Goal: Task Accomplishment & Management: Complete application form

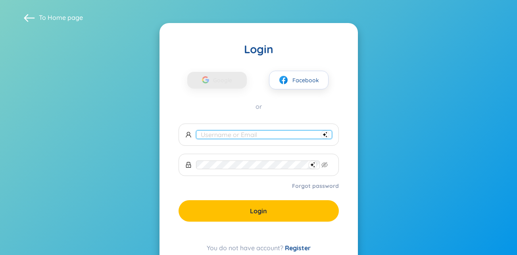
click at [223, 133] on input "text" at bounding box center [264, 134] width 136 height 9
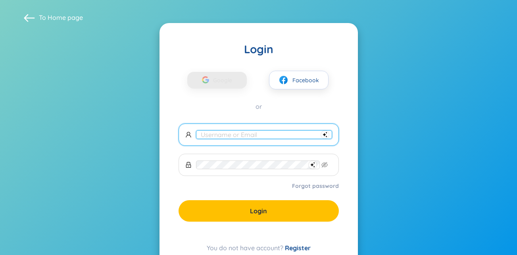
type input "[EMAIL_ADDRESS][DOMAIN_NAME]"
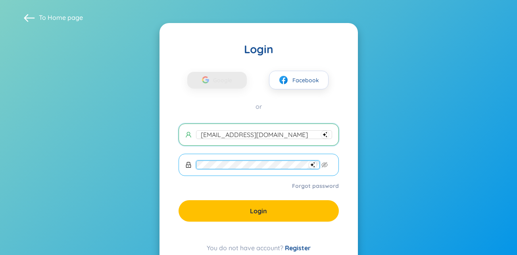
click at [216, 169] on span at bounding box center [259, 165] width 160 height 22
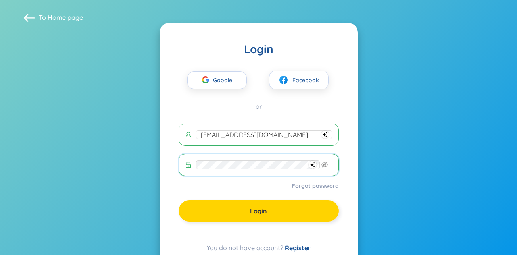
click at [248, 213] on button "Login" at bounding box center [259, 210] width 160 height 21
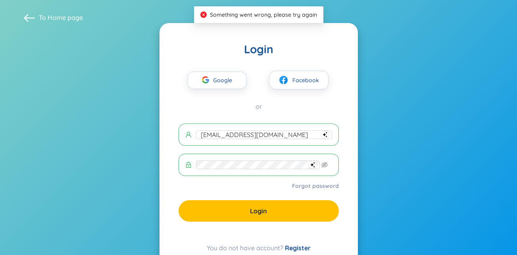
scroll to position [29, 0]
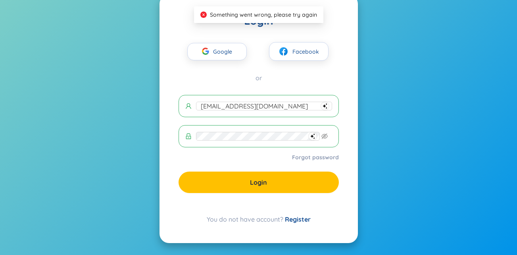
click at [301, 220] on link "Register" at bounding box center [298, 219] width 26 height 8
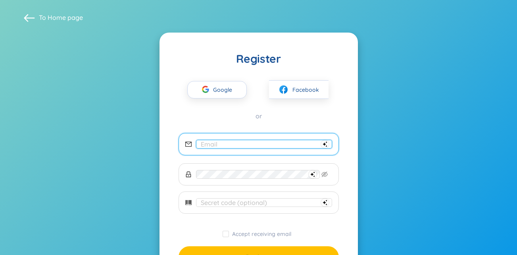
click at [223, 143] on input "email" at bounding box center [264, 144] width 136 height 9
click at [211, 143] on input "email" at bounding box center [264, 144] width 136 height 9
type input "israelkianzambi@gmail.com"
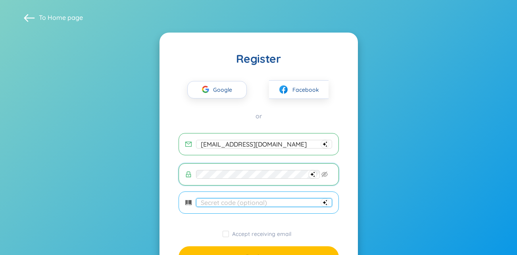
click at [223, 202] on input "text" at bounding box center [264, 202] width 136 height 9
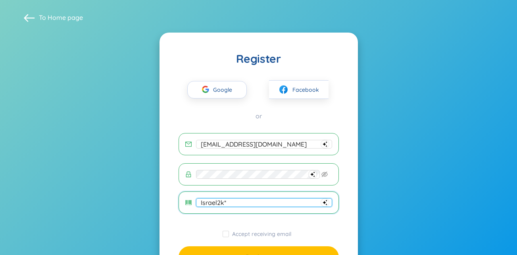
scroll to position [61, 0]
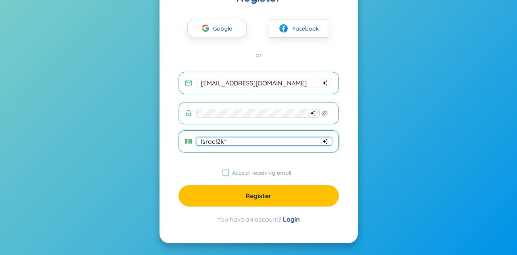
type input "Israel2k*"
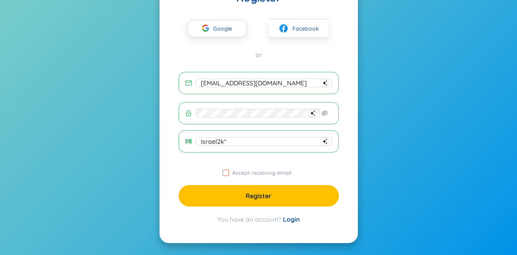
click at [226, 173] on input "Accept receiving email" at bounding box center [226, 172] width 6 height 6
click at [226, 172] on input "Accept receiving email" at bounding box center [226, 172] width 6 height 6
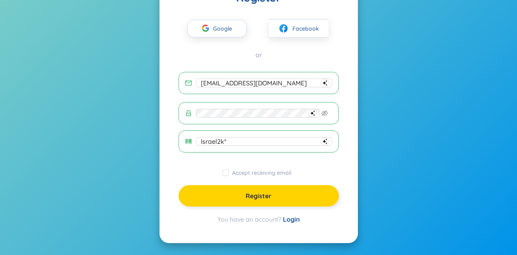
click at [250, 196] on span "Register" at bounding box center [259, 195] width 26 height 9
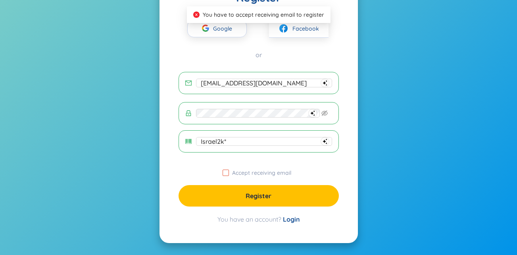
click at [229, 173] on input "Accept receiving email" at bounding box center [226, 172] width 6 height 6
checkbox input "true"
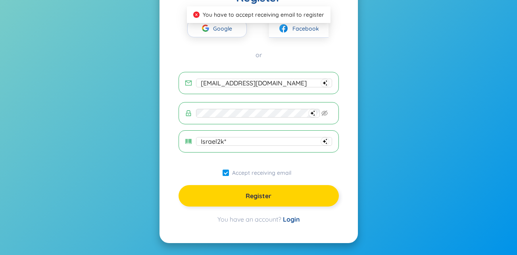
click at [244, 193] on button "Register" at bounding box center [259, 195] width 160 height 21
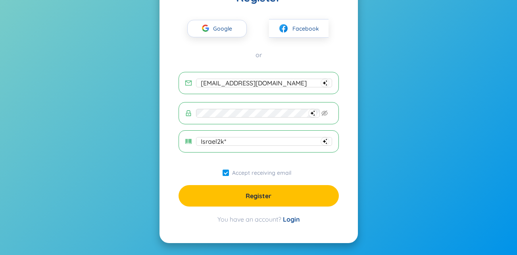
drag, startPoint x: 244, startPoint y: 193, endPoint x: 246, endPoint y: 177, distance: 15.7
click at [246, 177] on form "israelkianzambi@gmail.com Israel2k* Accept receiving email Register" at bounding box center [259, 139] width 160 height 135
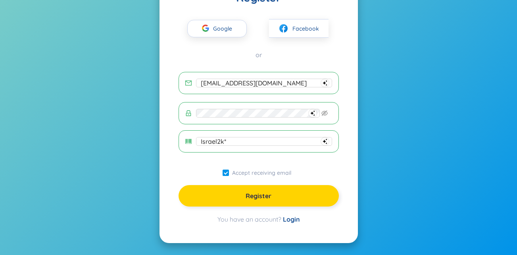
click at [245, 200] on button "Register" at bounding box center [259, 195] width 160 height 21
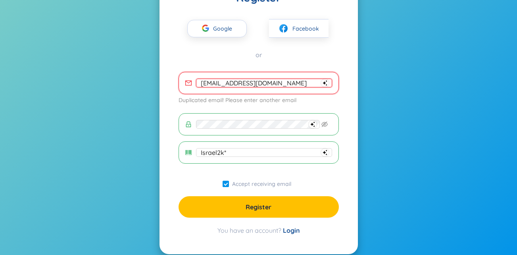
scroll to position [0, 0]
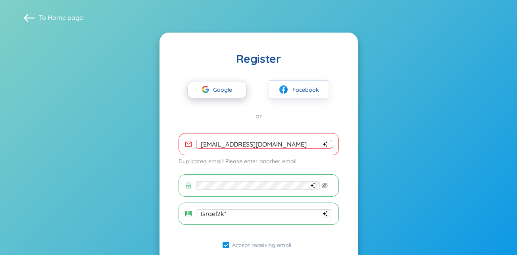
click at [221, 85] on span "Google" at bounding box center [224, 89] width 23 height 17
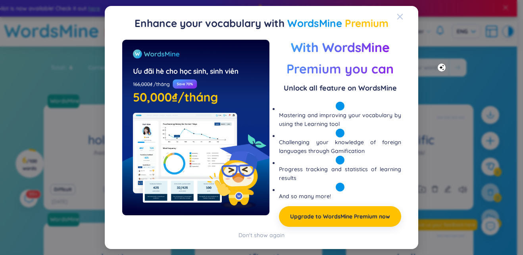
click at [402, 16] on icon "Close" at bounding box center [400, 16] width 6 height 6
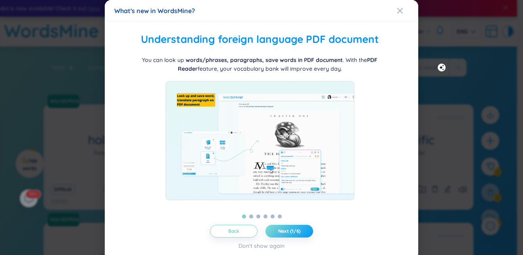
click at [278, 231] on span "Next (1/6)" at bounding box center [289, 231] width 23 height 6
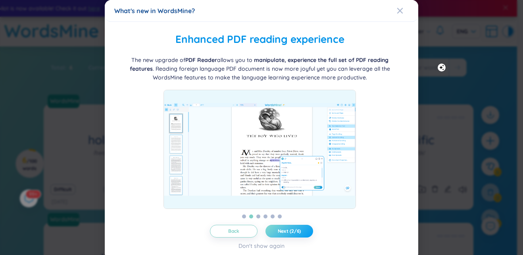
click at [278, 231] on span "Next (2/6)" at bounding box center [289, 231] width 23 height 6
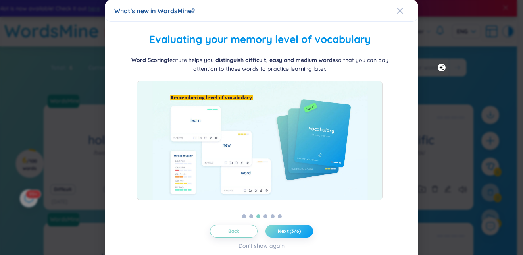
click at [278, 231] on span "Next (3/6)" at bounding box center [289, 231] width 23 height 6
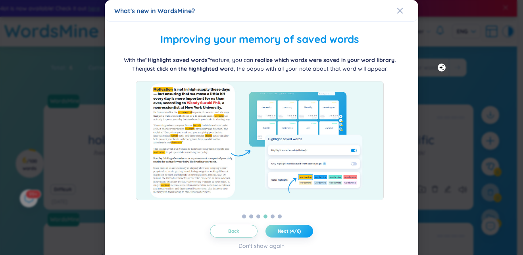
click at [278, 231] on span "Next (4/6)" at bounding box center [289, 231] width 23 height 6
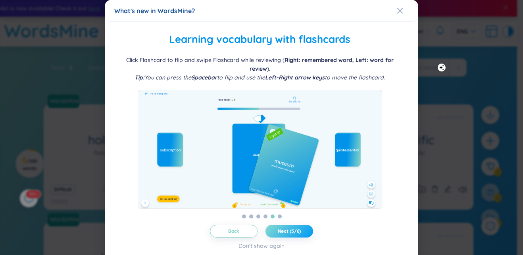
click at [278, 231] on span "Next (5/6)" at bounding box center [289, 231] width 23 height 6
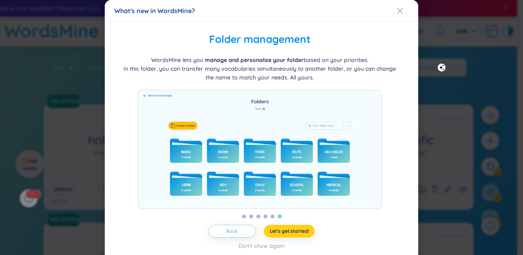
click at [277, 231] on span "Let's get started!" at bounding box center [289, 231] width 39 height 6
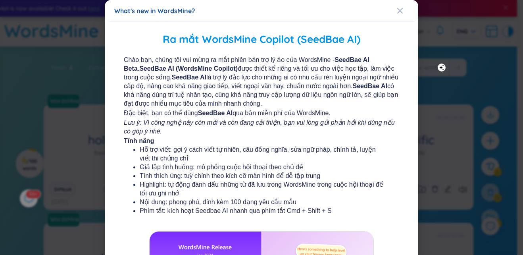
scroll to position [146, 0]
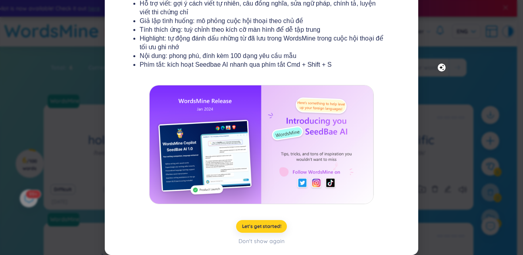
click at [251, 222] on button "Let's get started!" at bounding box center [261, 226] width 51 height 13
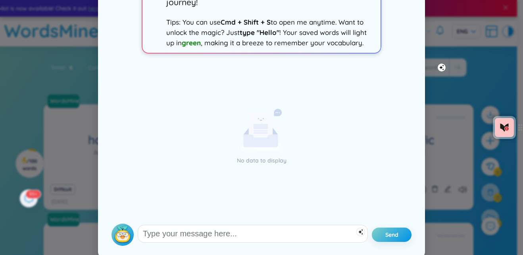
scroll to position [73, 0]
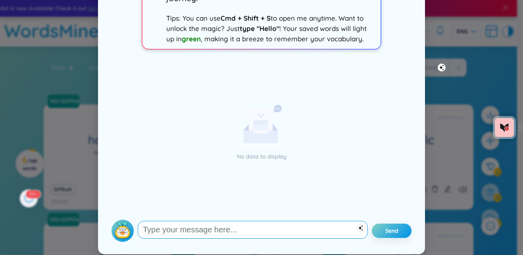
click at [153, 228] on textarea "To enrich screen reader interactions, please activate Accessibility in Grammarl…" at bounding box center [253, 230] width 230 height 18
type textarea "hello"
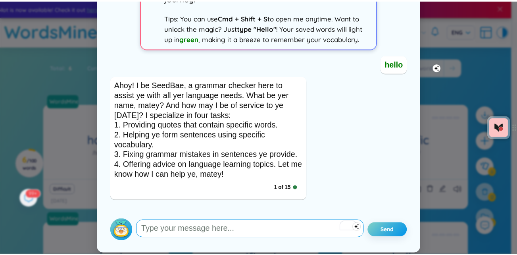
scroll to position [0, 0]
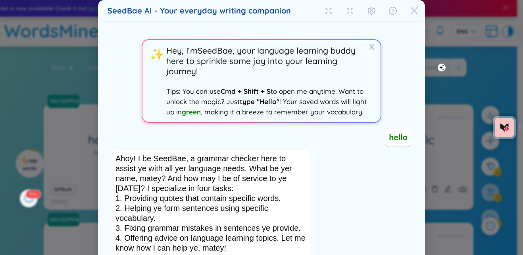
click at [413, 4] on div "Close" at bounding box center [414, 10] width 8 height 21
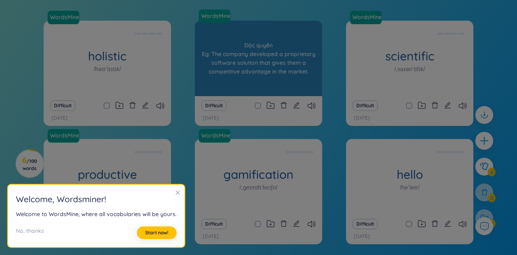
scroll to position [84, 0]
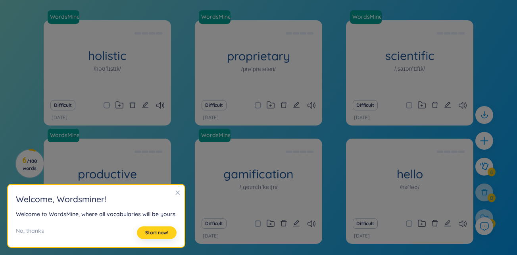
click at [164, 233] on span "Start now!" at bounding box center [156, 232] width 23 height 6
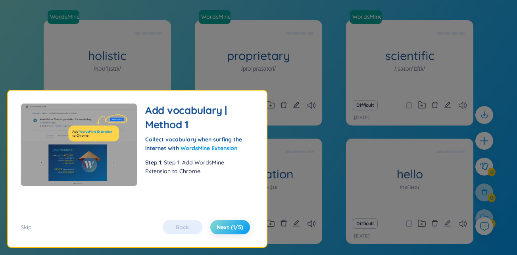
click at [231, 225] on span "Next (1/5)" at bounding box center [230, 227] width 27 height 8
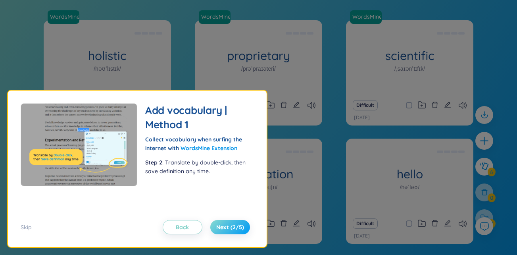
click at [231, 225] on span "Next (2/5)" at bounding box center [230, 227] width 28 height 8
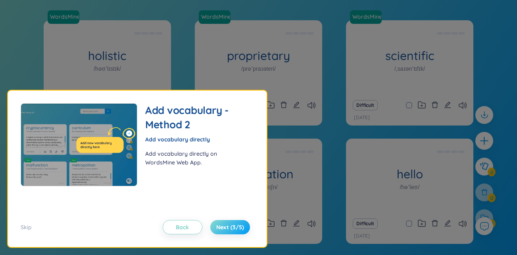
click at [231, 225] on span "Next (3/5)" at bounding box center [230, 227] width 28 height 8
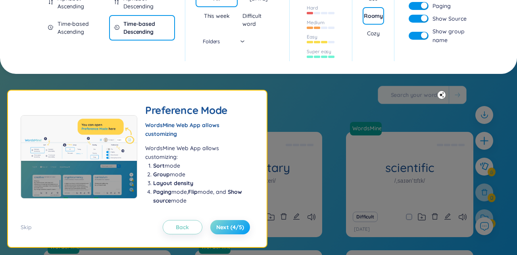
scroll to position [0, 0]
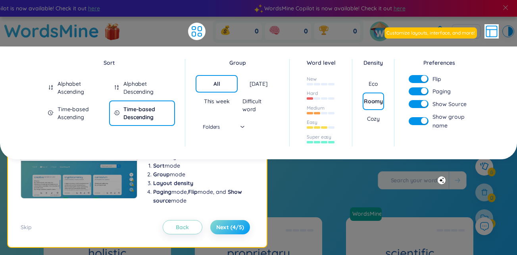
click at [231, 225] on span "Next (4/5)" at bounding box center [230, 227] width 28 height 8
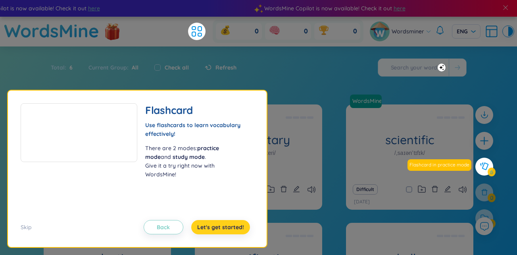
click at [231, 225] on span "Let's get started!" at bounding box center [220, 227] width 47 height 8
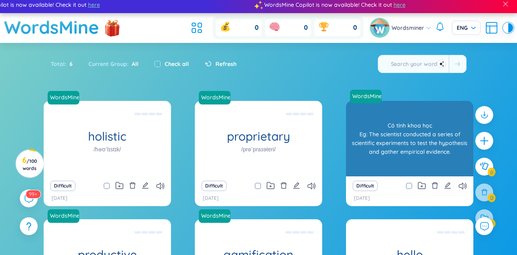
scroll to position [115, 0]
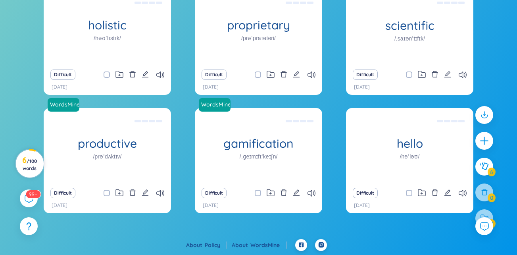
click at [27, 164] on h3 "6 / 100 words" at bounding box center [30, 164] width 18 height 14
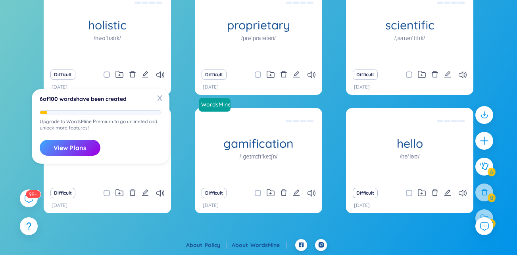
scroll to position [0, 0]
